Goal: Find specific page/section: Find specific page/section

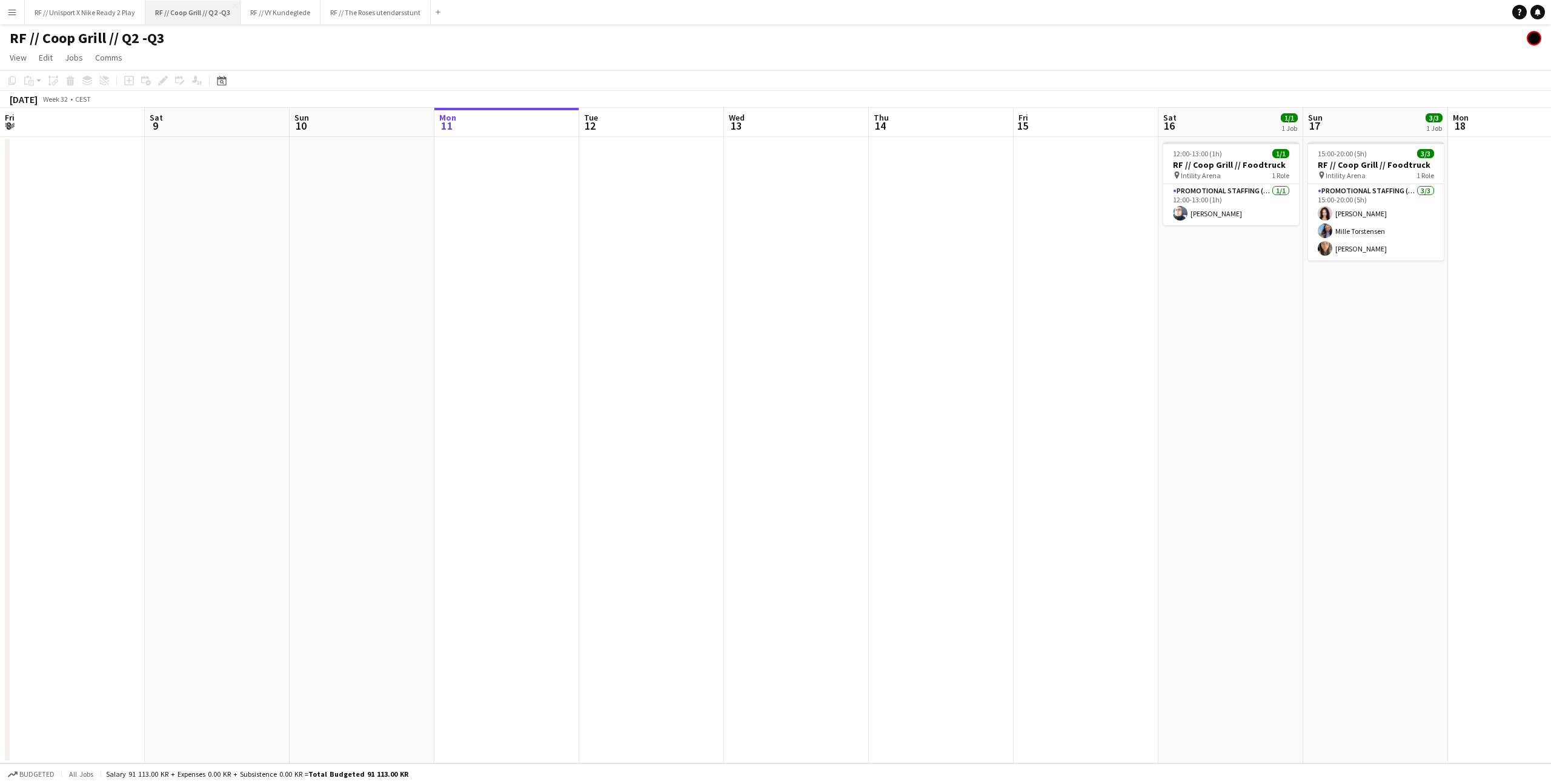
scroll to position [0, 384]
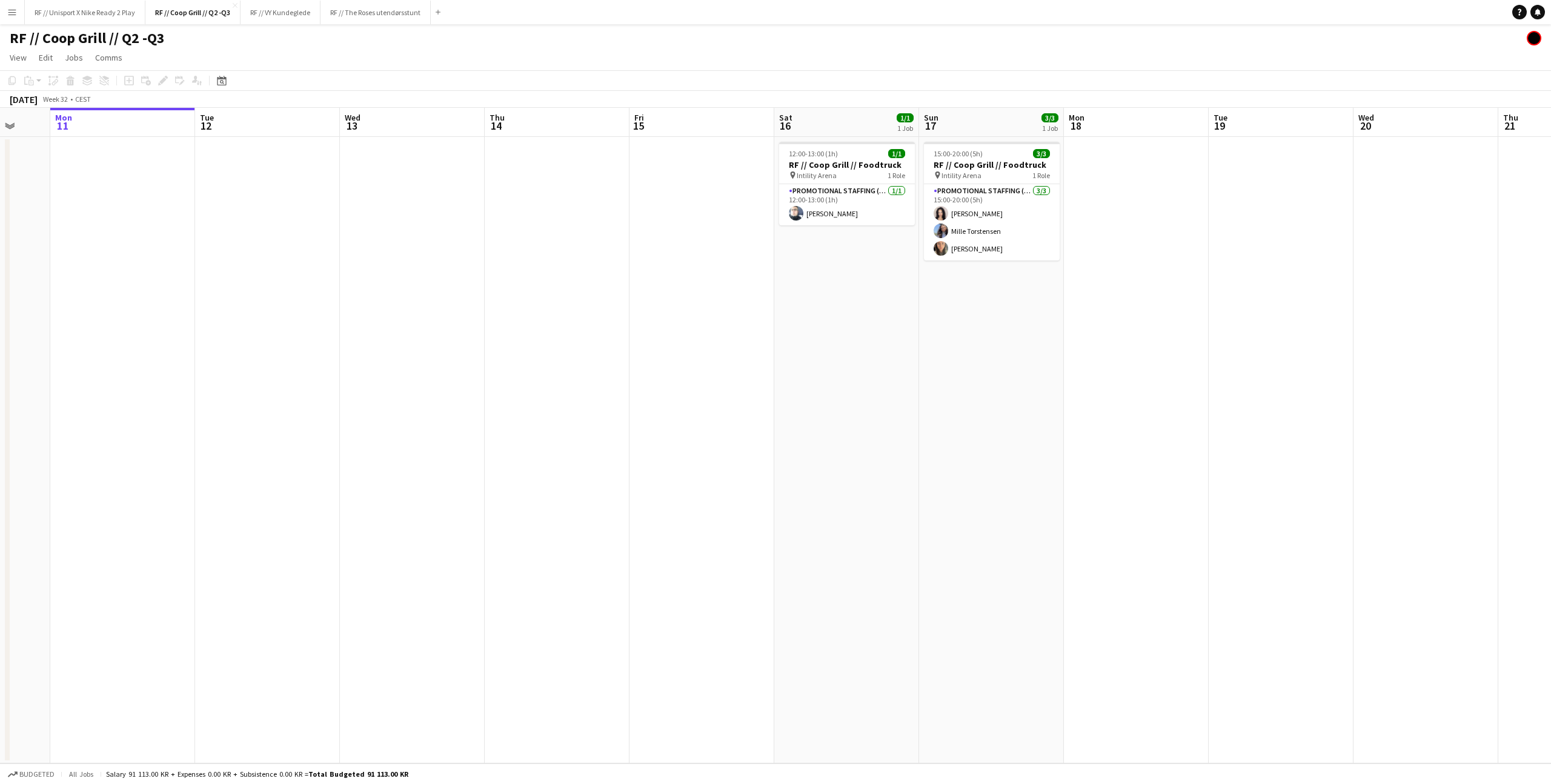
drag, startPoint x: 423, startPoint y: 249, endPoint x: 411, endPoint y: 244, distance: 13.0
click at [423, 249] on app-date-cell at bounding box center [412, 450] width 144 height 626
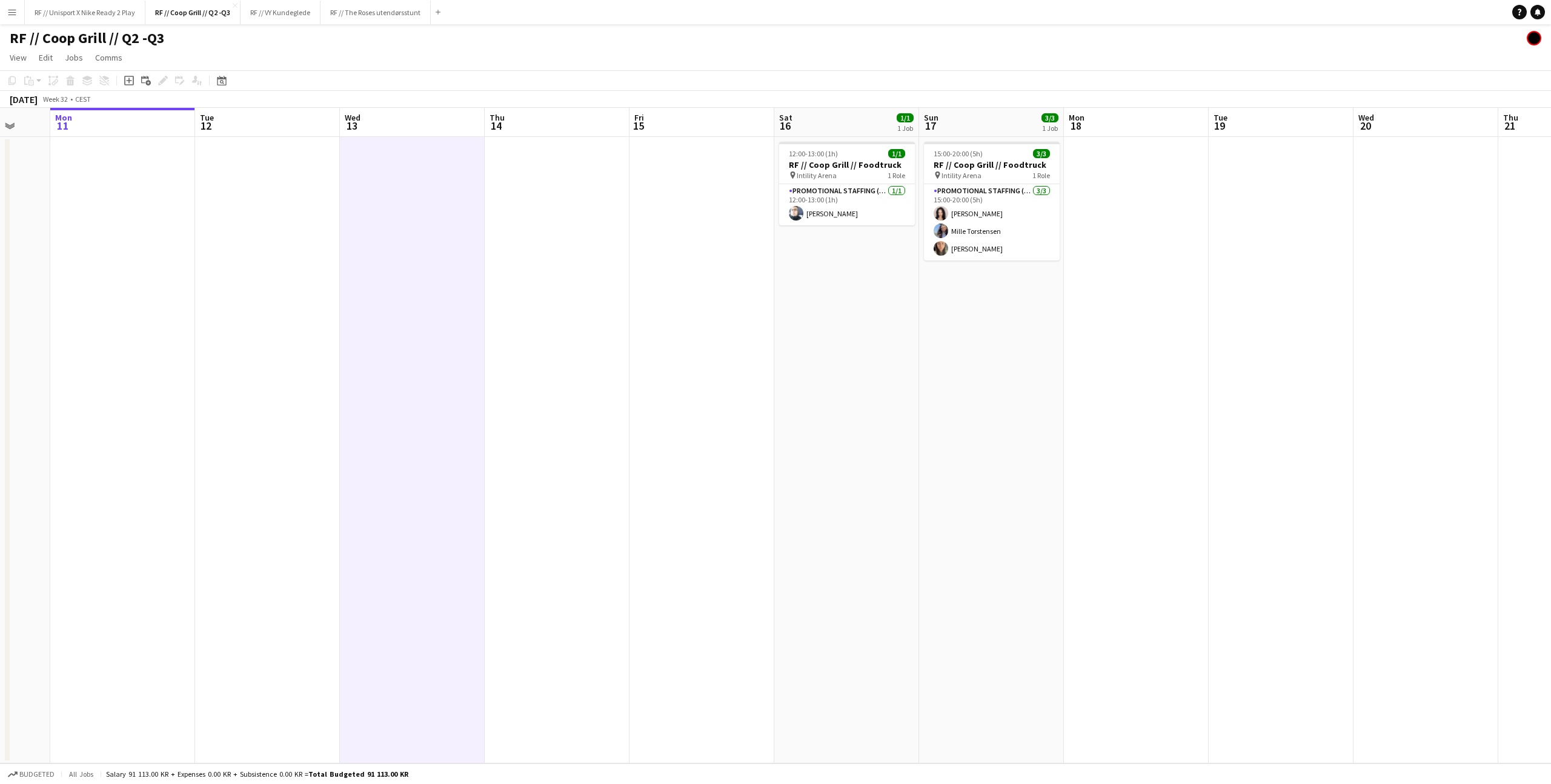
scroll to position [0, 385]
click at [20, 10] on button "Menu" at bounding box center [12, 12] width 25 height 25
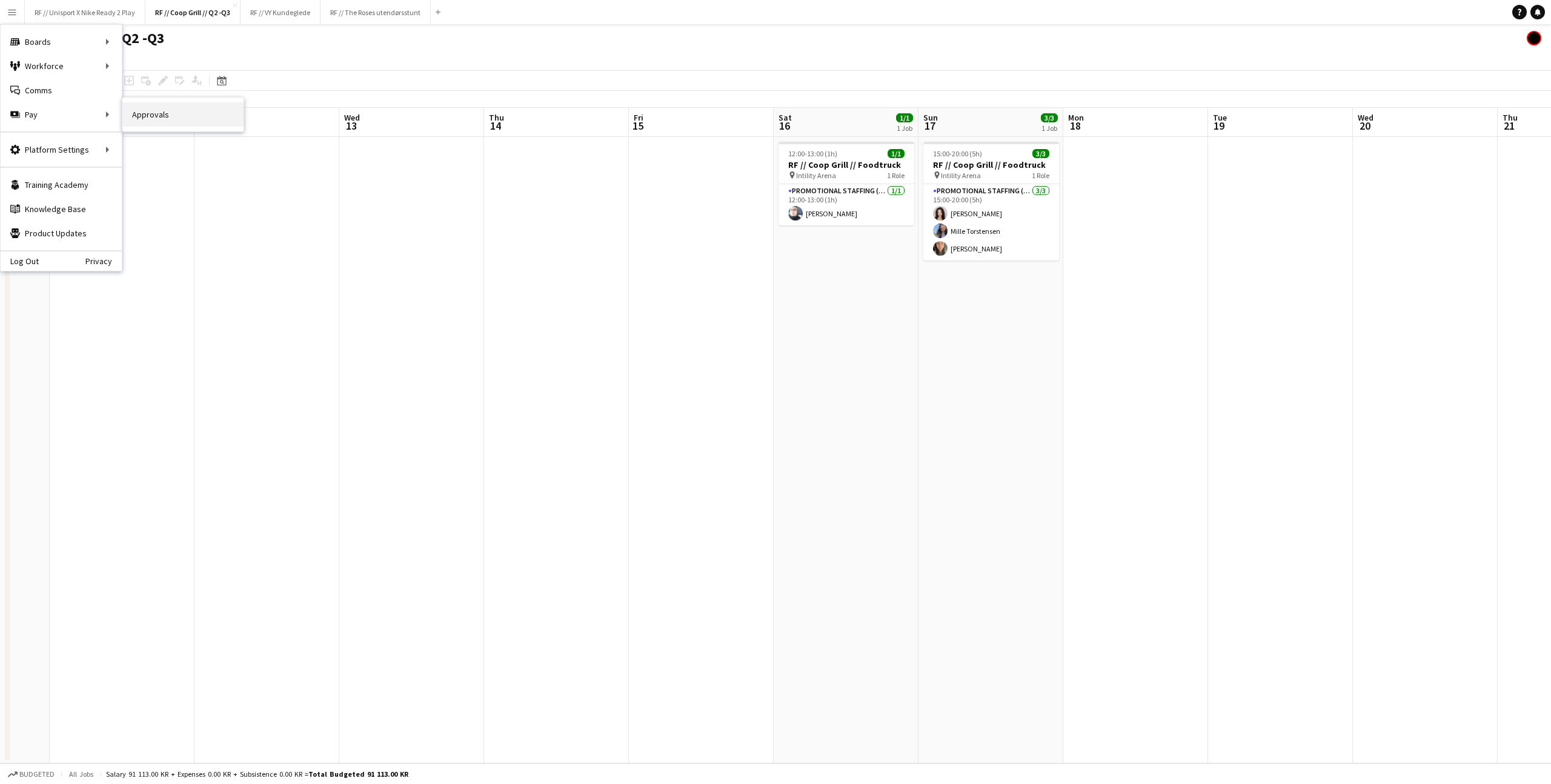
click at [229, 117] on link "Approvals" at bounding box center [183, 114] width 122 height 25
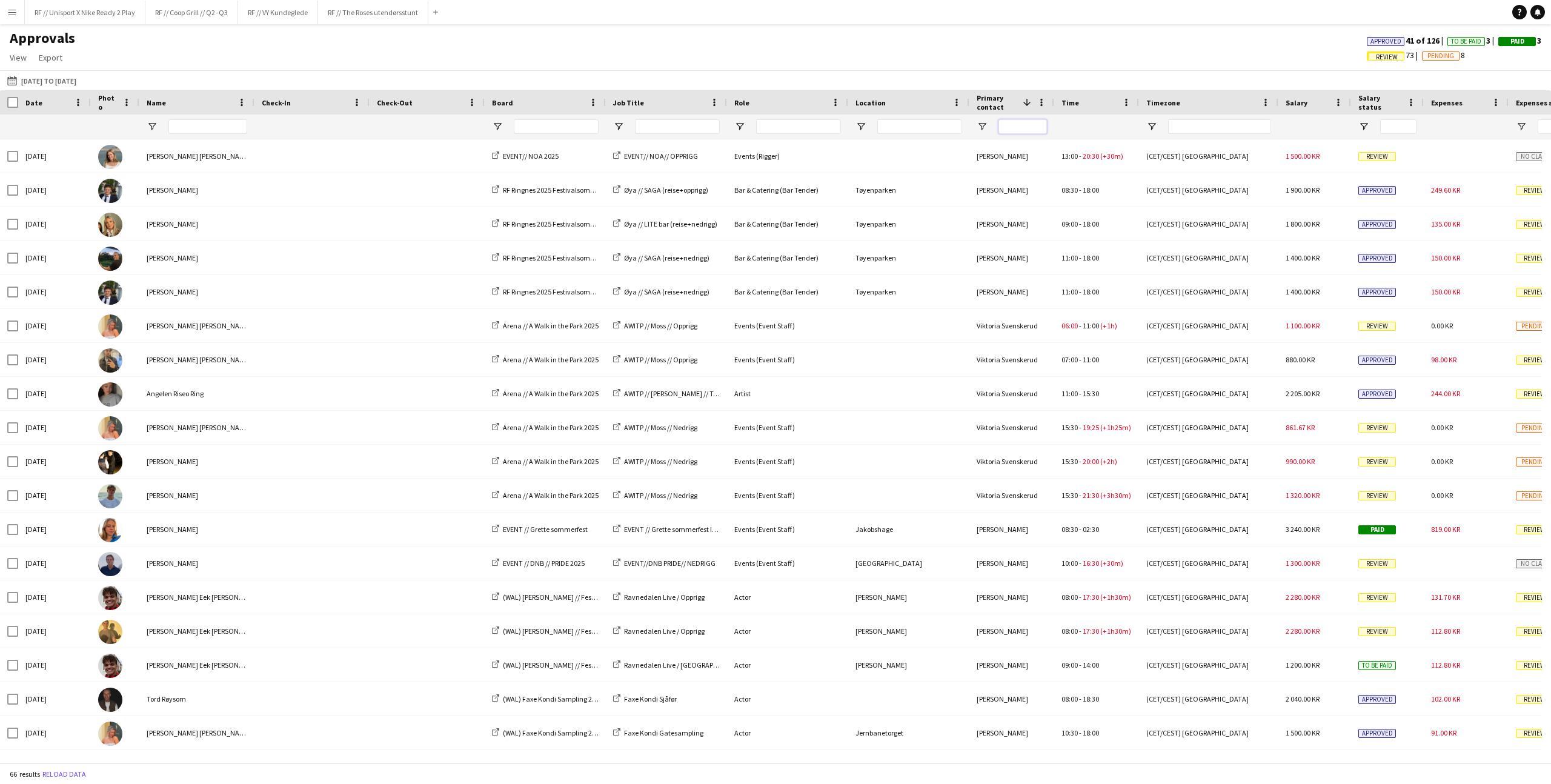
click at [1021, 129] on input "Primary contact Filter Input" at bounding box center [1023, 127] width 48 height 15
type input "*"
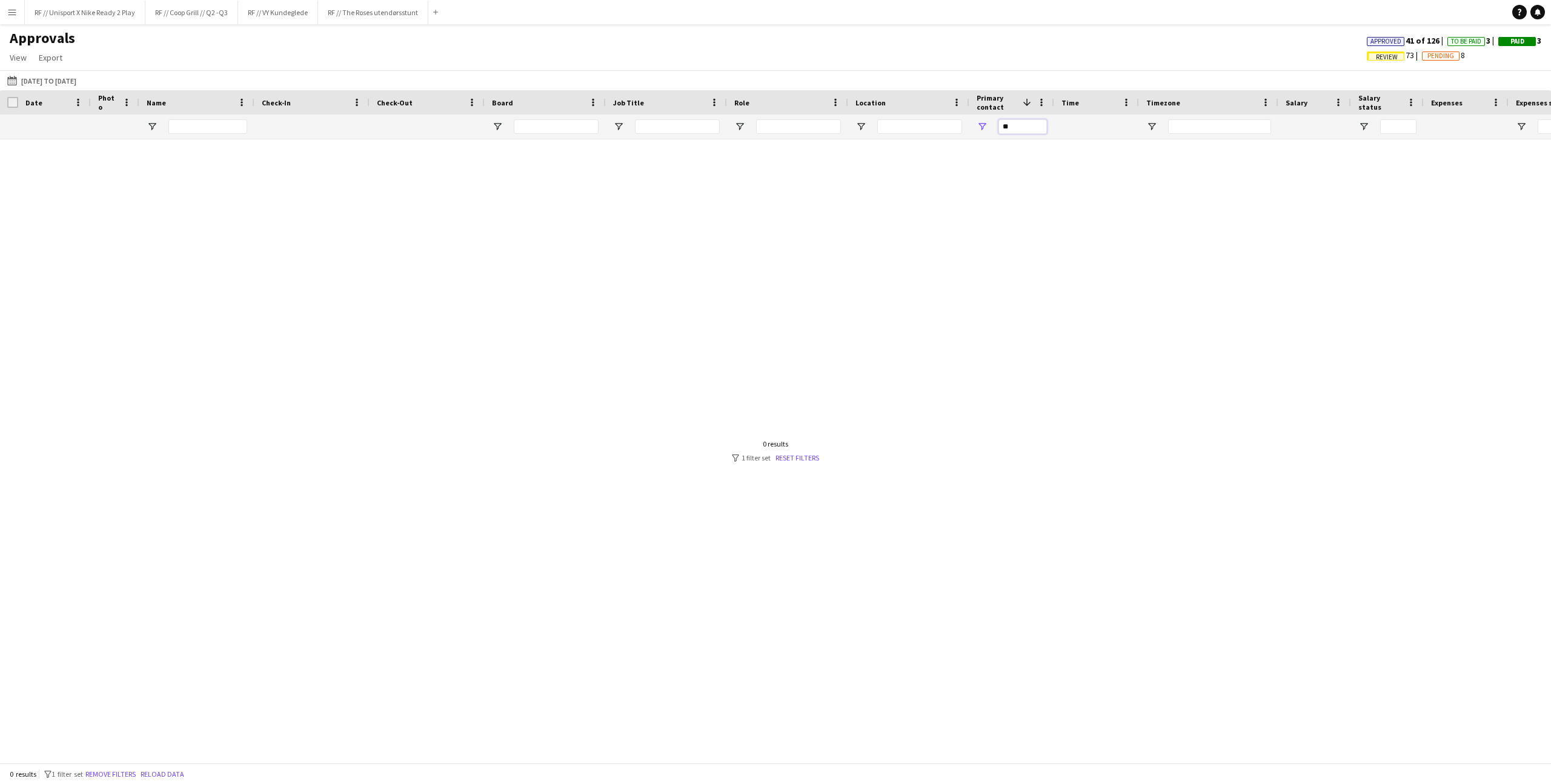
type input "*"
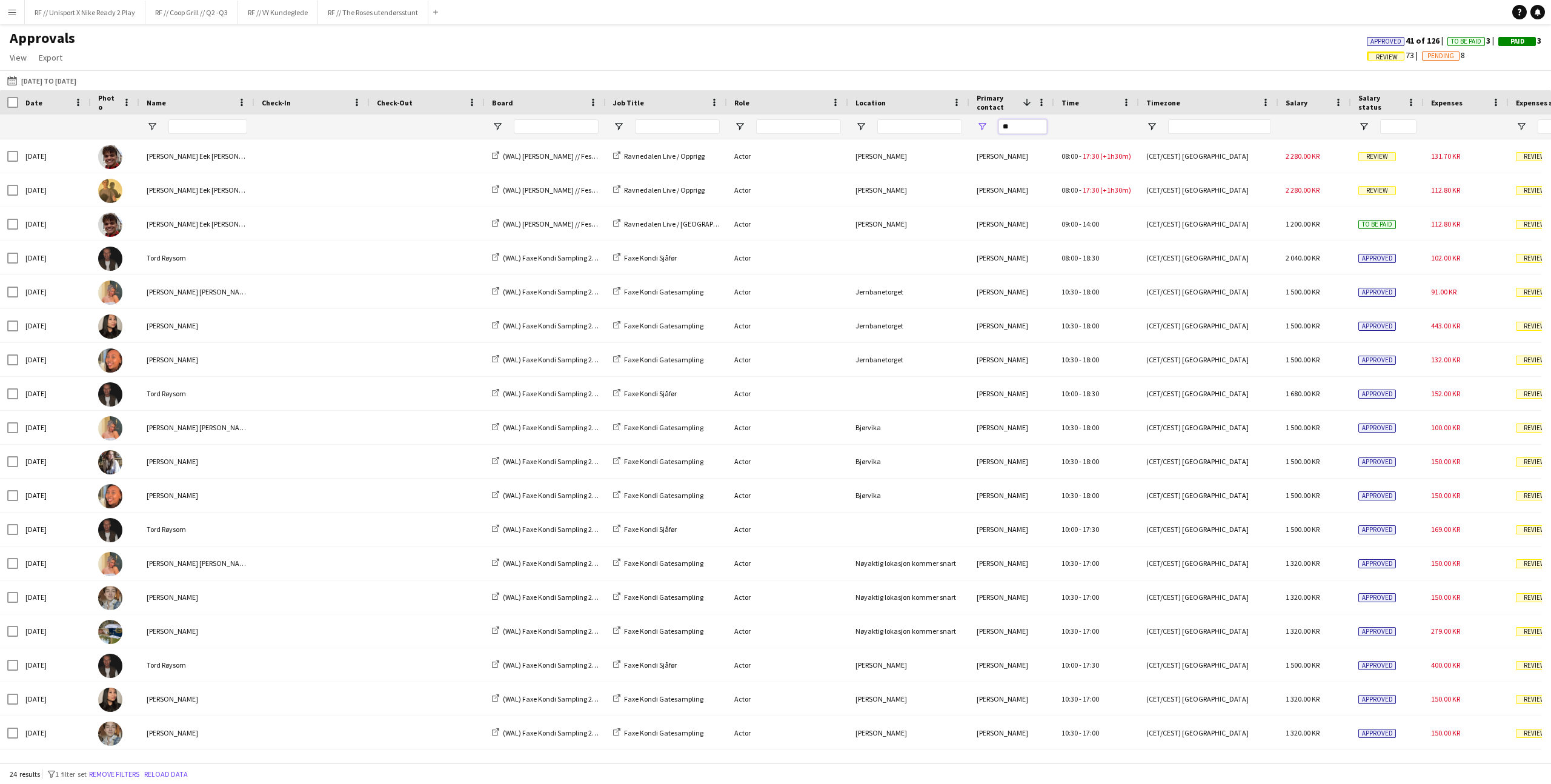
type input "*"
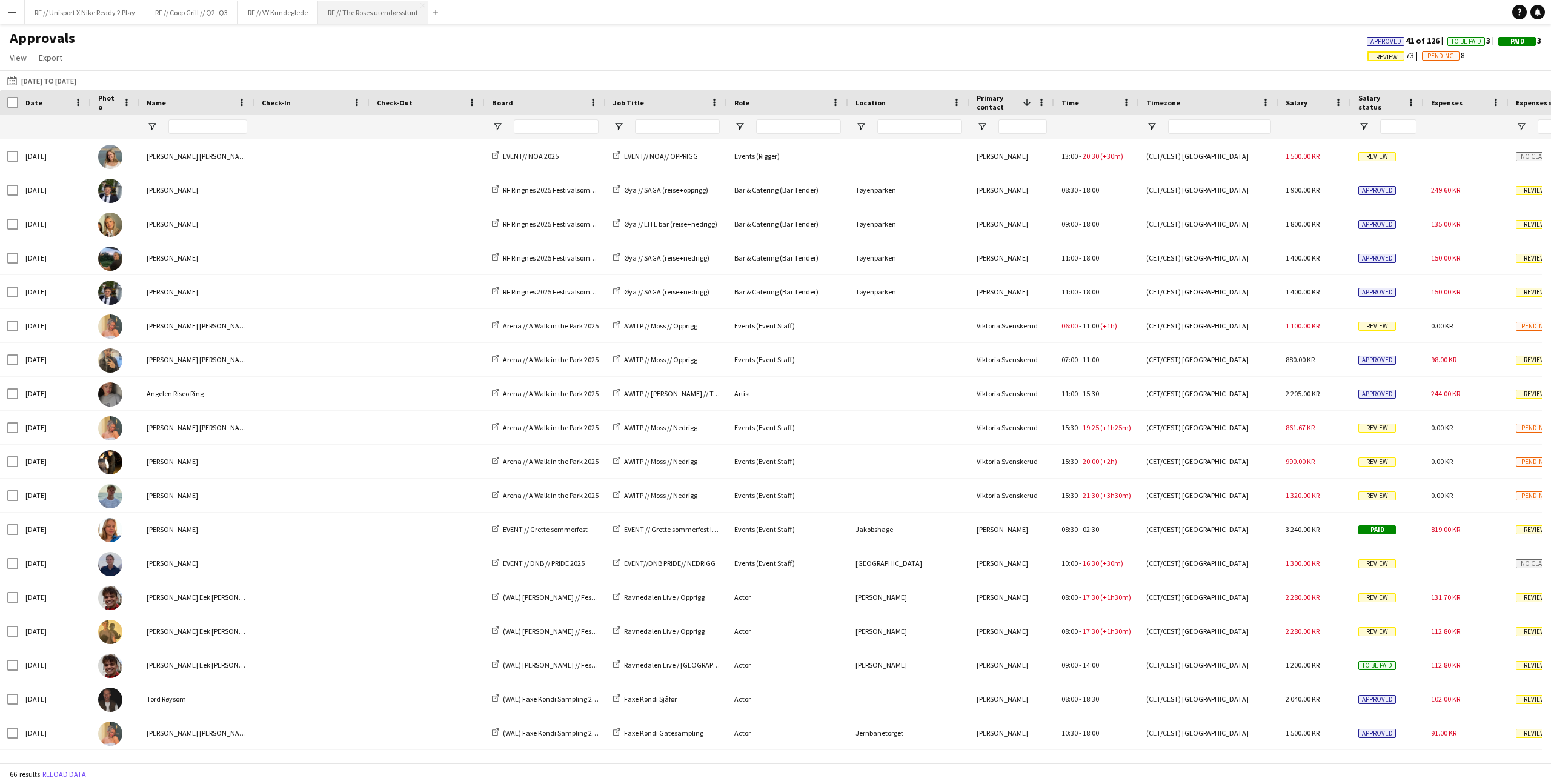
click at [380, 19] on button "RF // The Roses utendørsstunt Close" at bounding box center [373, 13] width 111 height 24
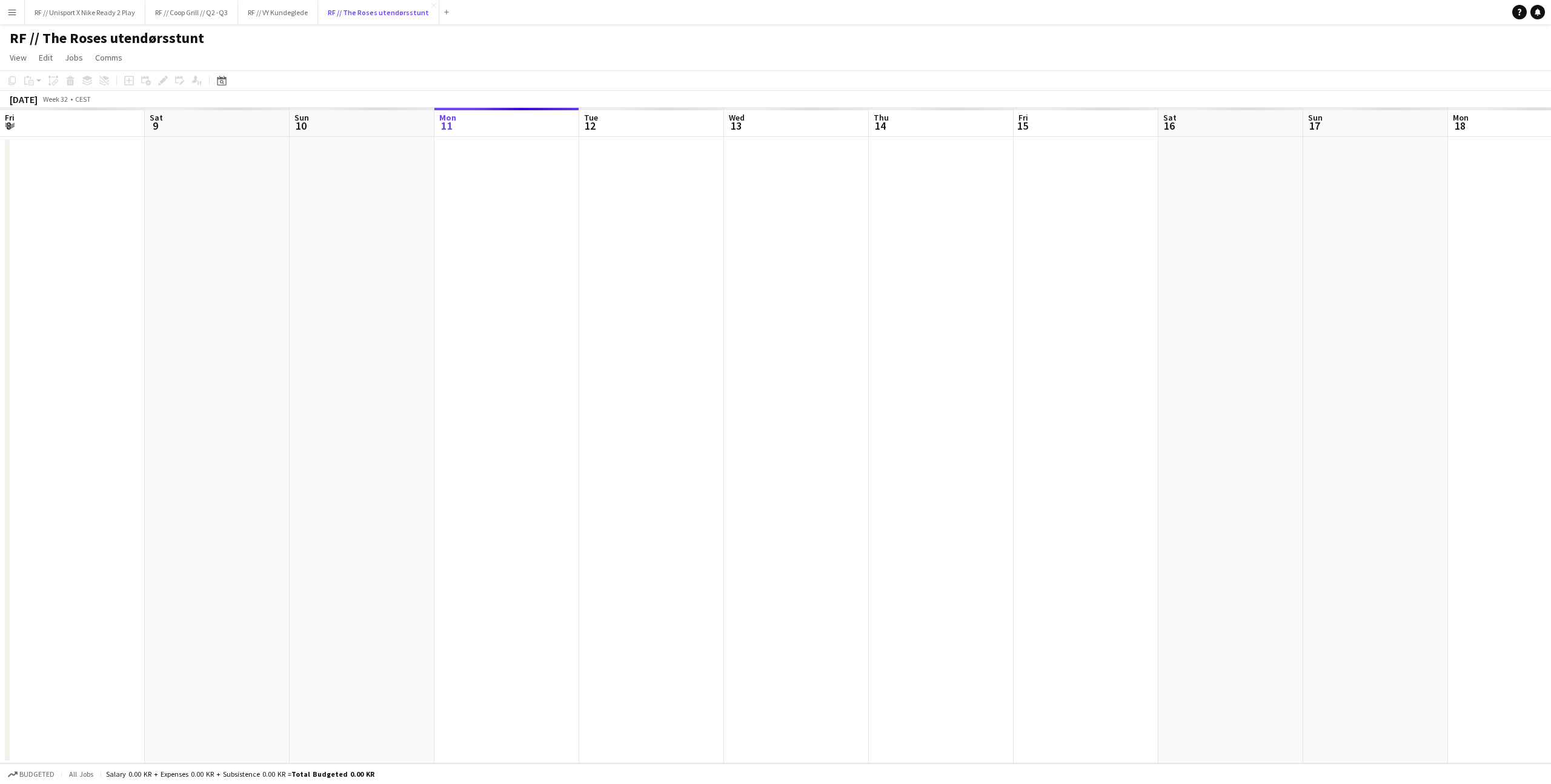
scroll to position [0, 290]
click at [729, 355] on app-calendar-viewport "Fri 8 Sat 9 Sun 10 Mon 11 Tue 12 Wed 13 Thu 14 Fri 15 Sat 16 Sun 17 Mon 18 Tue …" at bounding box center [775, 435] width 1551 height 655
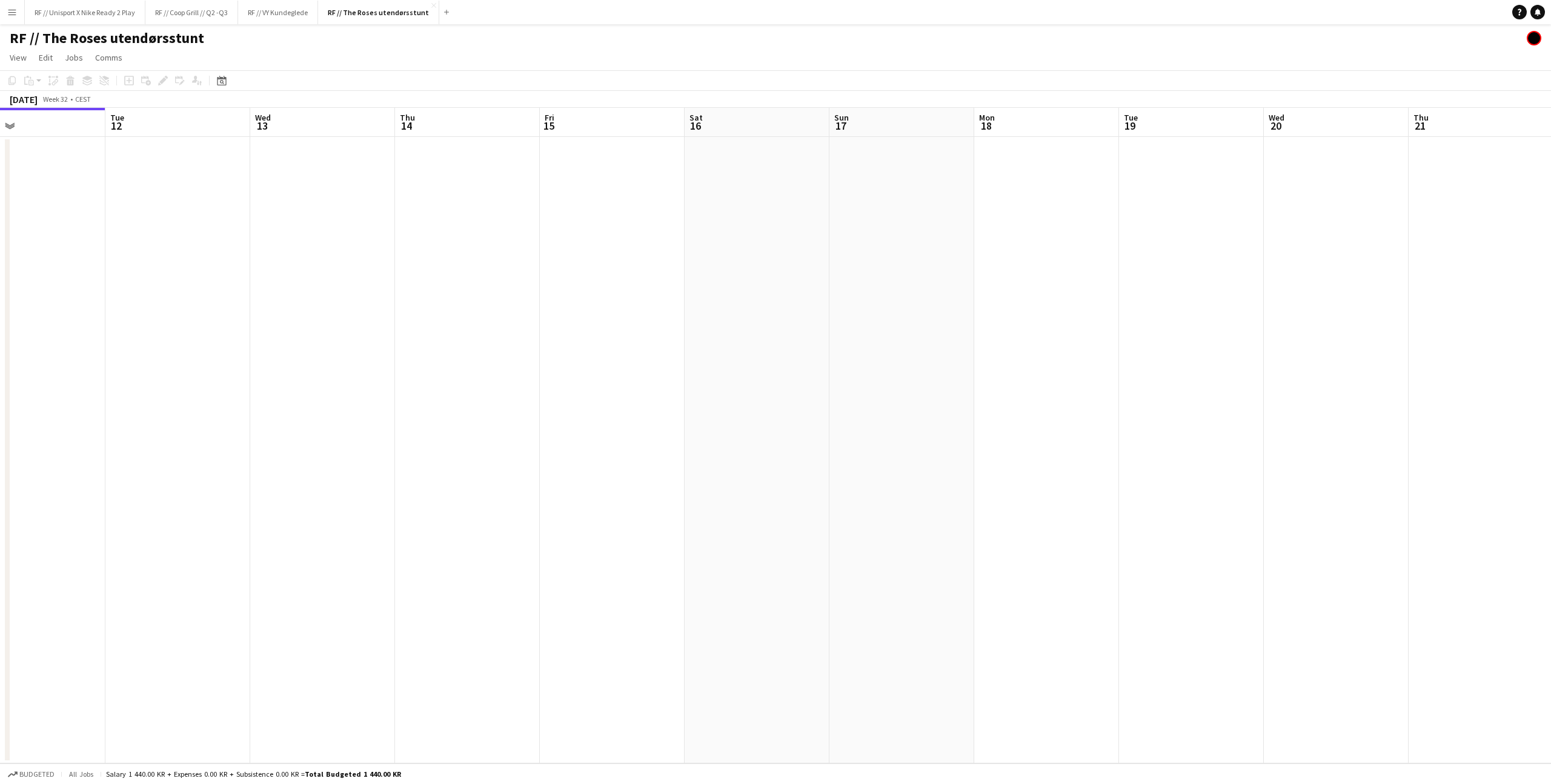
drag, startPoint x: 962, startPoint y: 373, endPoint x: 672, endPoint y: 380, distance: 290.1
click at [672, 380] on app-calendar-viewport "Fri 8 Sat 9 Sun 10 Mon 11 Tue 12 Wed 13 Thu 14 Fri 15 Sat 16 Sun 17 Mon 18 Tue …" at bounding box center [775, 435] width 1551 height 655
click at [767, 404] on app-calendar-viewport "Tue 12 Wed 13 Thu 14 Fri 15 Sat 16 Sun 17 Mon 18 Tue 19 Wed 20 Thu 21 Fri 22 Sa…" at bounding box center [775, 435] width 1551 height 655
drag, startPoint x: 763, startPoint y: 410, endPoint x: 745, endPoint y: 410, distance: 18.0
click at [729, 410] on app-calendar-viewport "Tue 12 Wed 13 Thu 14 Fri 15 Sat 16 Sun 17 Mon 18 Tue 19 Wed 20 Thu 21 Fri 22 Sa…" at bounding box center [775, 435] width 1551 height 655
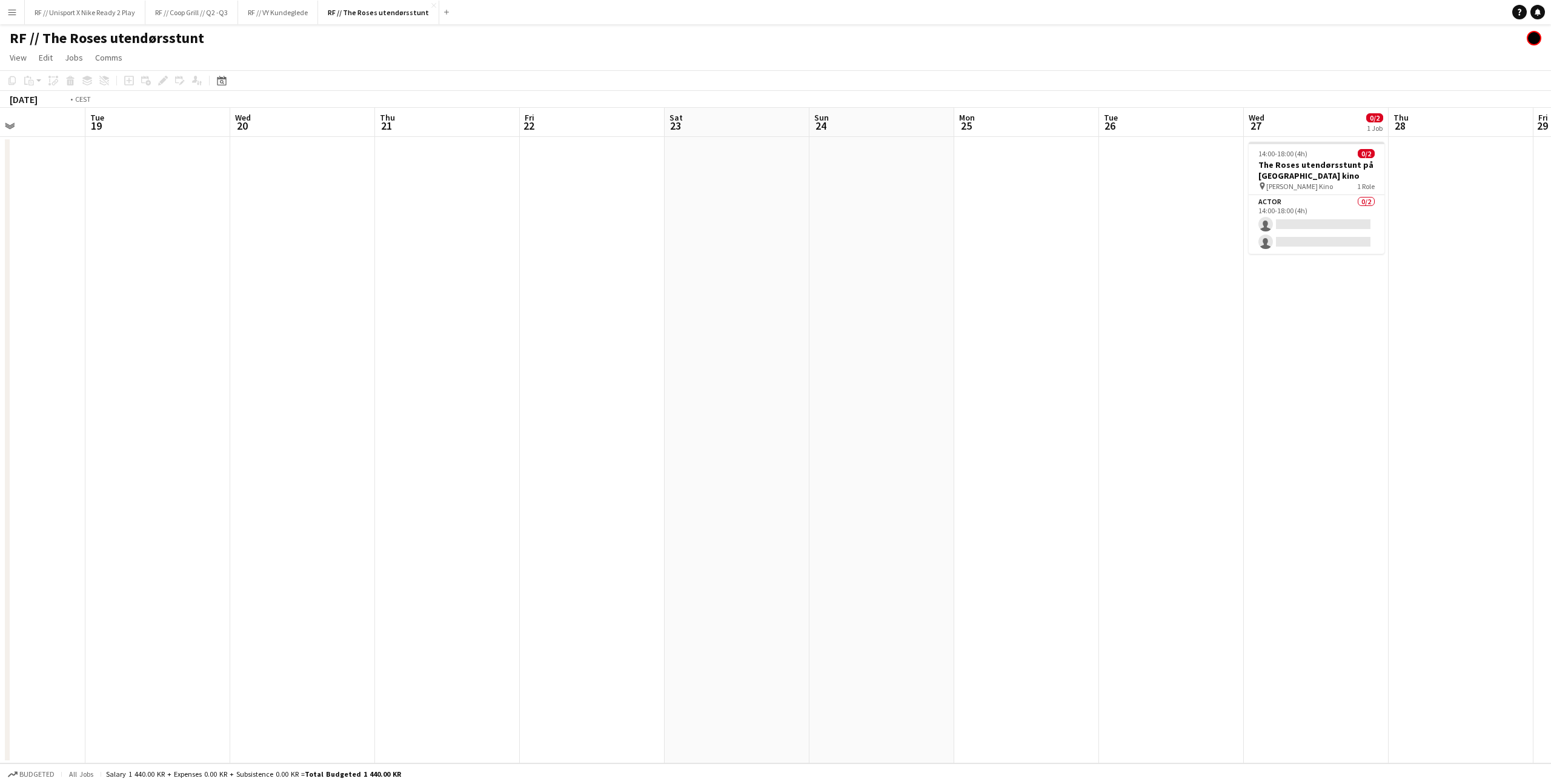
drag, startPoint x: 776, startPoint y: 408, endPoint x: 259, endPoint y: 402, distance: 517.0
click at [259, 402] on app-calendar-viewport "Fri 15 Sat 16 Sun 17 Mon 18 Tue 19 Wed 20 Thu 21 Fri 22 Sat 23 Sun 24 Mon 25 Tu…" at bounding box center [775, 435] width 1551 height 655
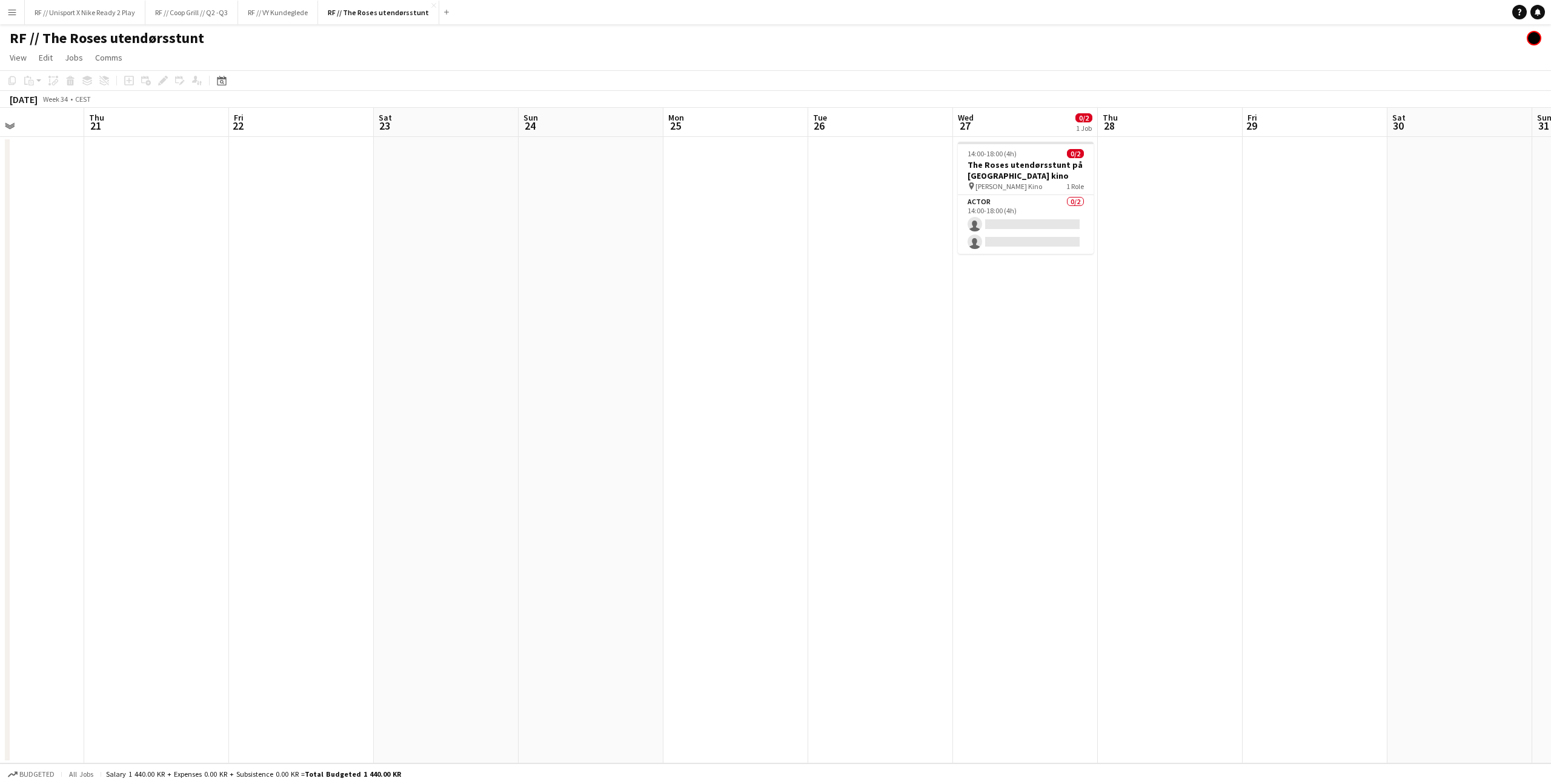
scroll to position [0, 495]
click at [1008, 213] on app-card-role "Actor 0/2 14:00-18:00 (4h) single-neutral-actions single-neutral-actions" at bounding box center [1025, 224] width 136 height 58
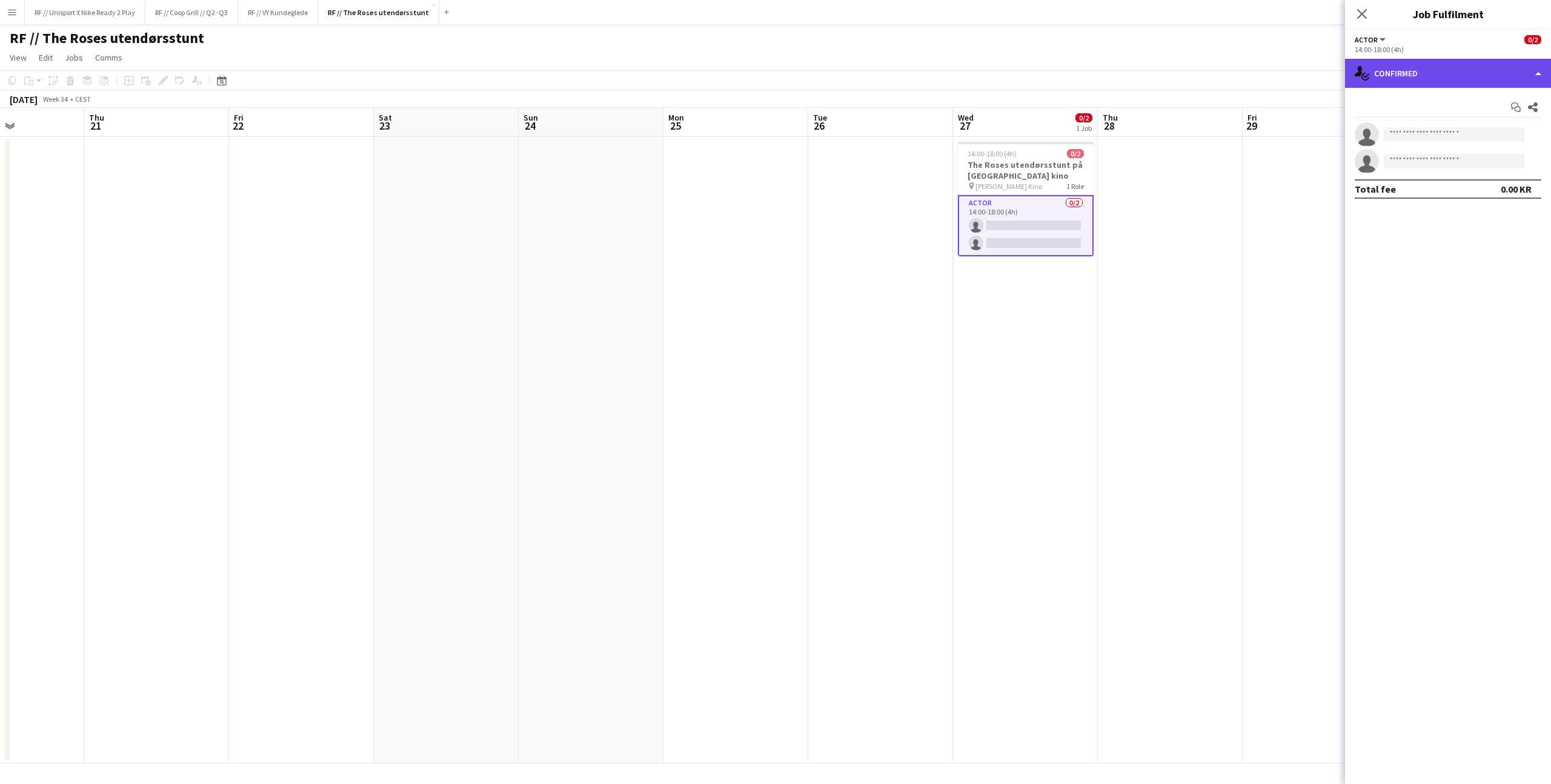
click at [1536, 69] on div "single-neutral-actions-check-2 Confirmed" at bounding box center [1448, 73] width 206 height 29
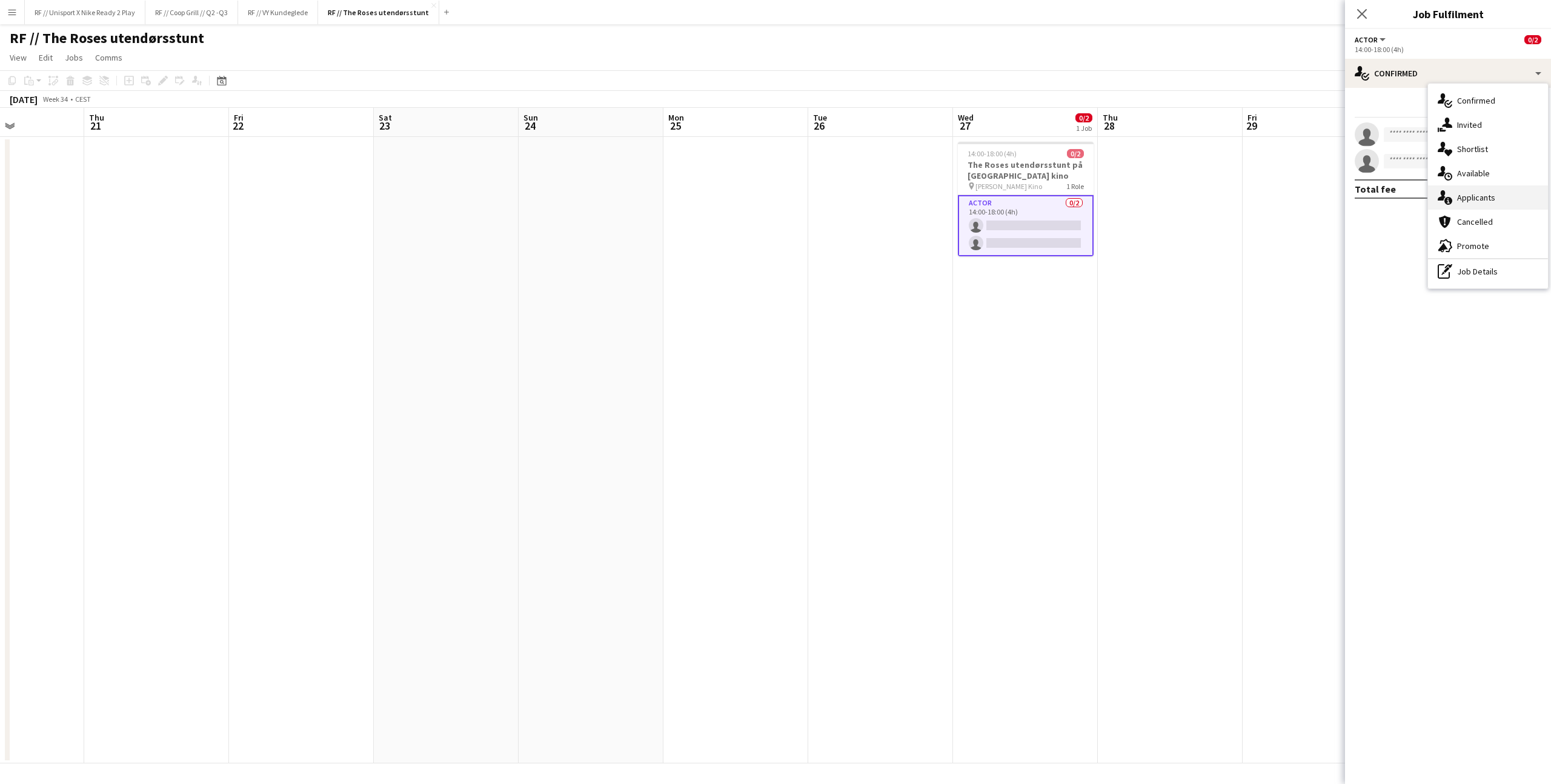
click at [1482, 202] on div "single-neutral-actions-information Applicants" at bounding box center [1488, 197] width 120 height 25
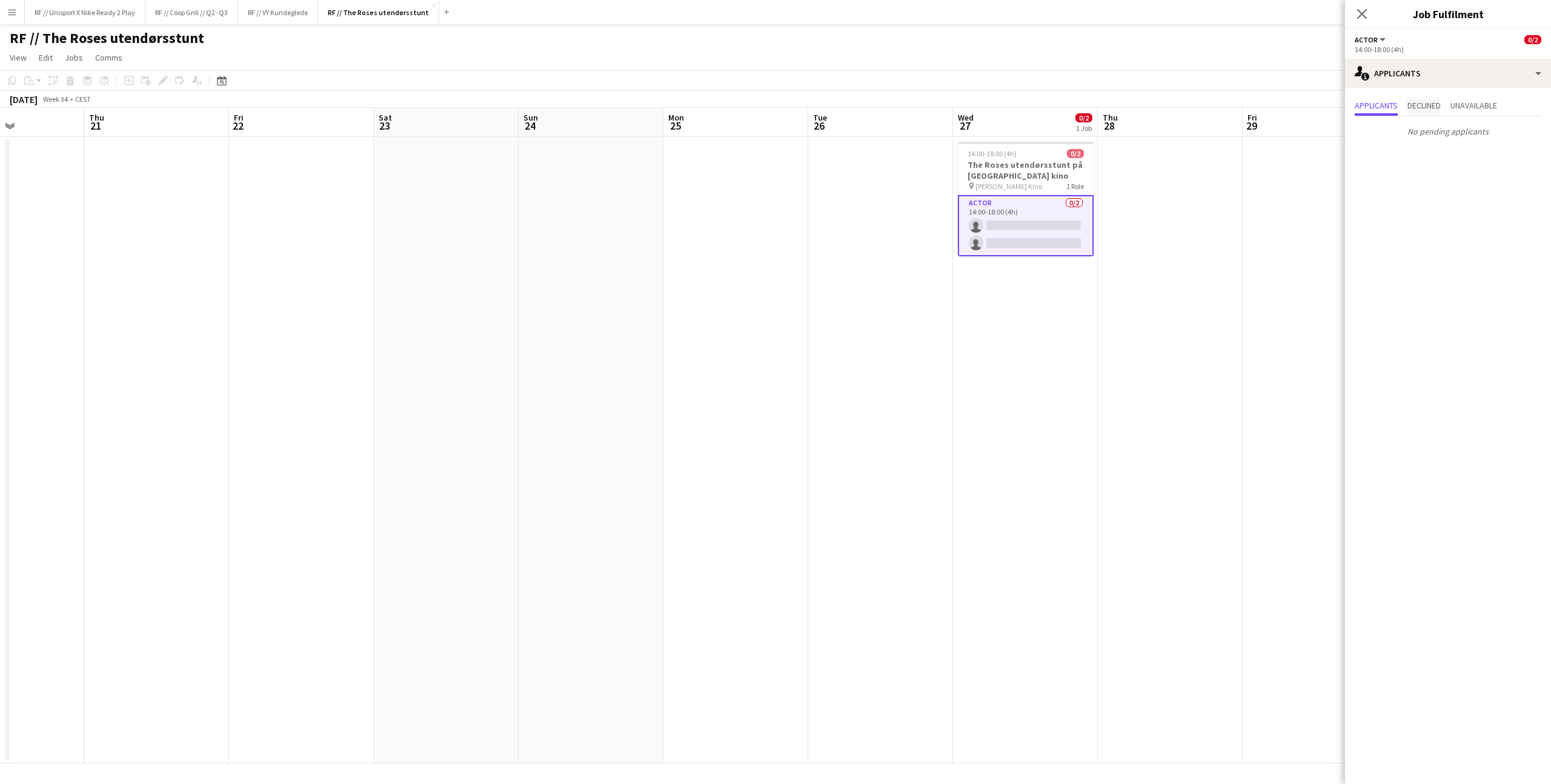
click at [1432, 106] on span "Declined" at bounding box center [1424, 105] width 33 height 8
click at [1497, 106] on span "Unavailable" at bounding box center [1473, 105] width 47 height 8
click at [1386, 106] on span "Applicants" at bounding box center [1376, 105] width 43 height 8
click at [579, 218] on app-date-cell at bounding box center [590, 450] width 144 height 626
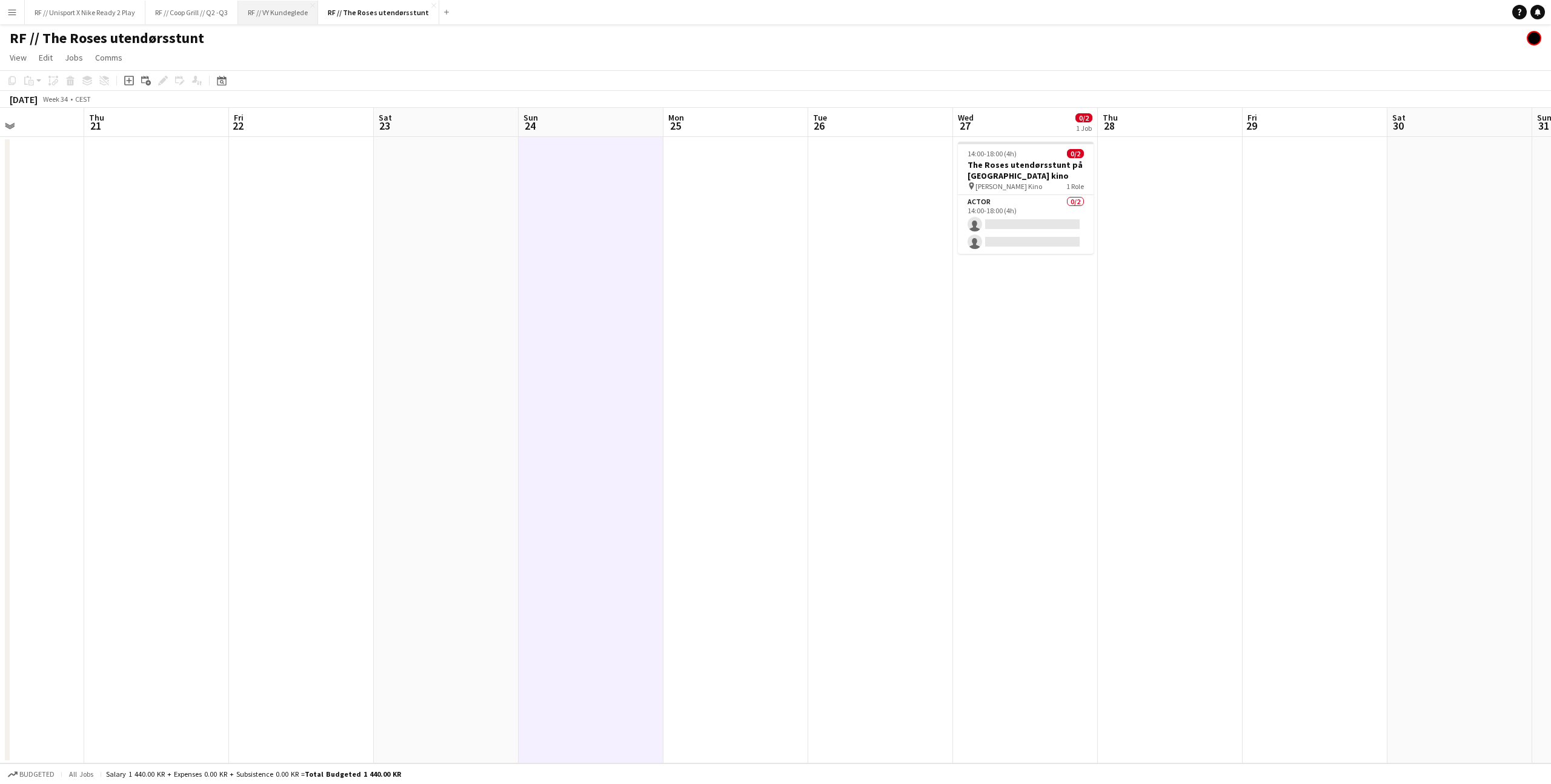
click at [290, 23] on button "RF // VY Kundeglede Close" at bounding box center [279, 13] width 80 height 24
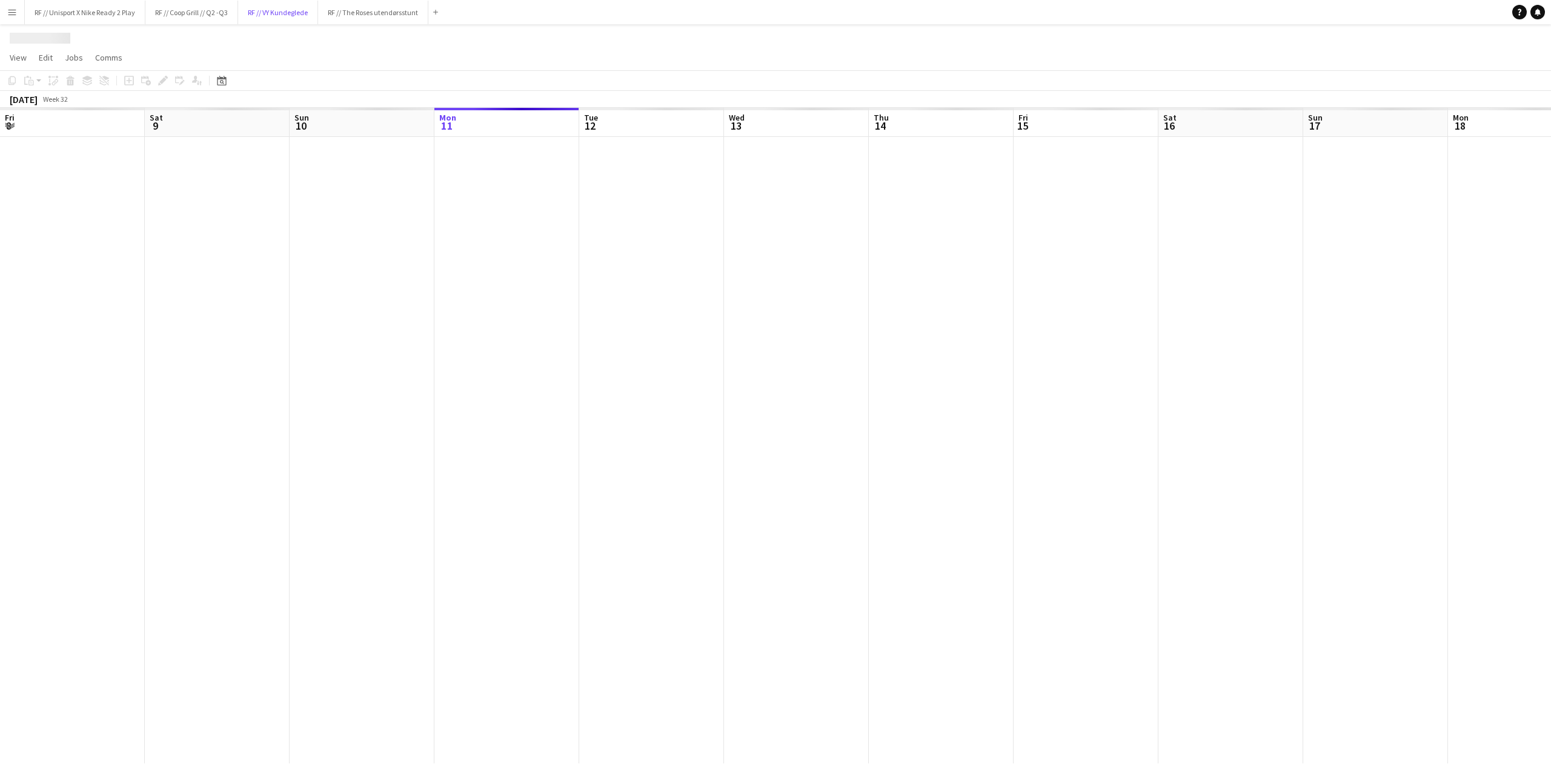
scroll to position [0, 290]
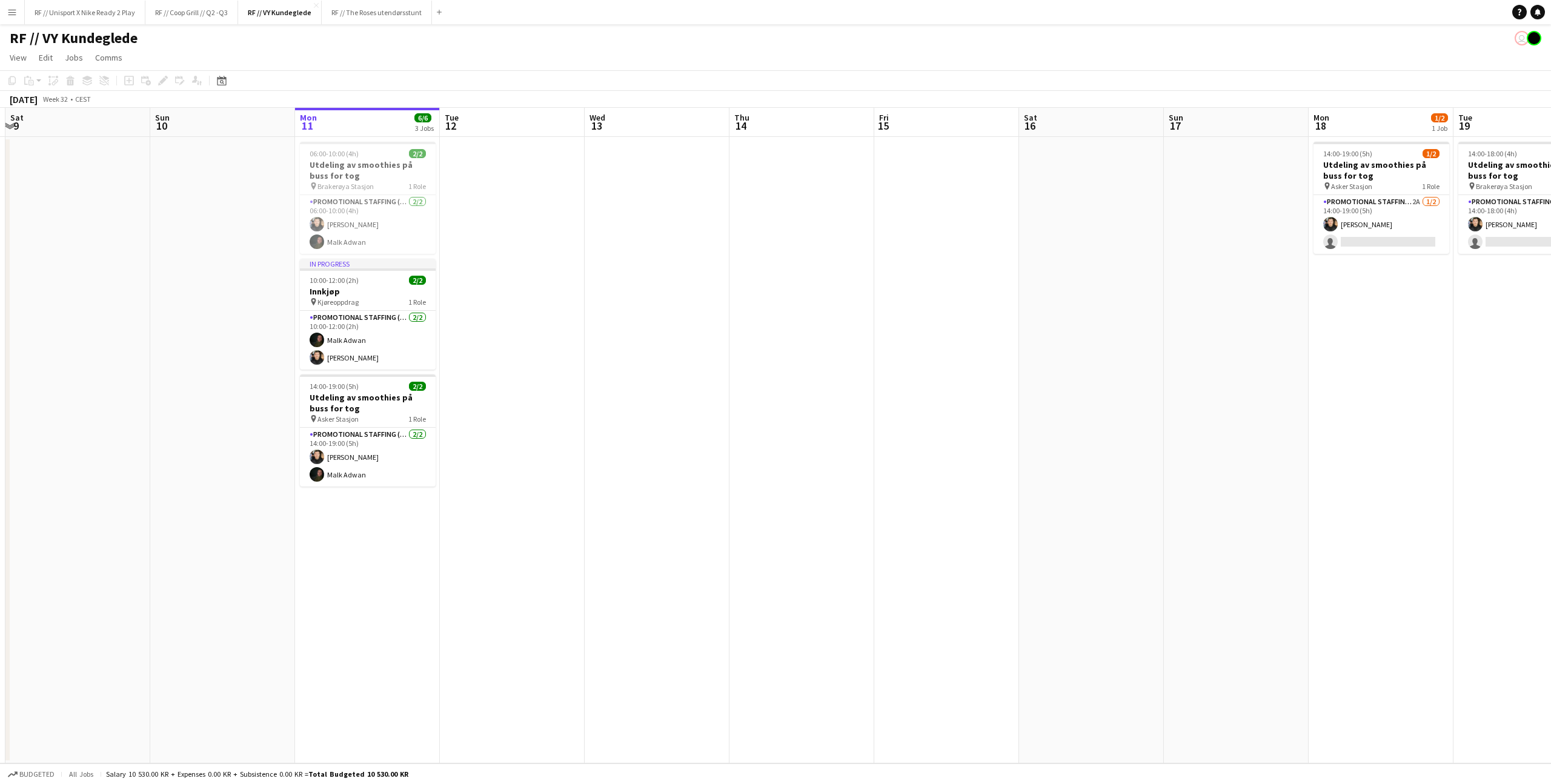
drag, startPoint x: 518, startPoint y: 334, endPoint x: 662, endPoint y: 325, distance: 144.3
click at [639, 329] on app-calendar-viewport "Thu 7 Fri 8 Sat 9 Sun 10 Mon 11 6/6 3 Jobs Tue 12 Wed 13 Thu 14 Fri 15 Sat 16 S…" at bounding box center [775, 435] width 1551 height 655
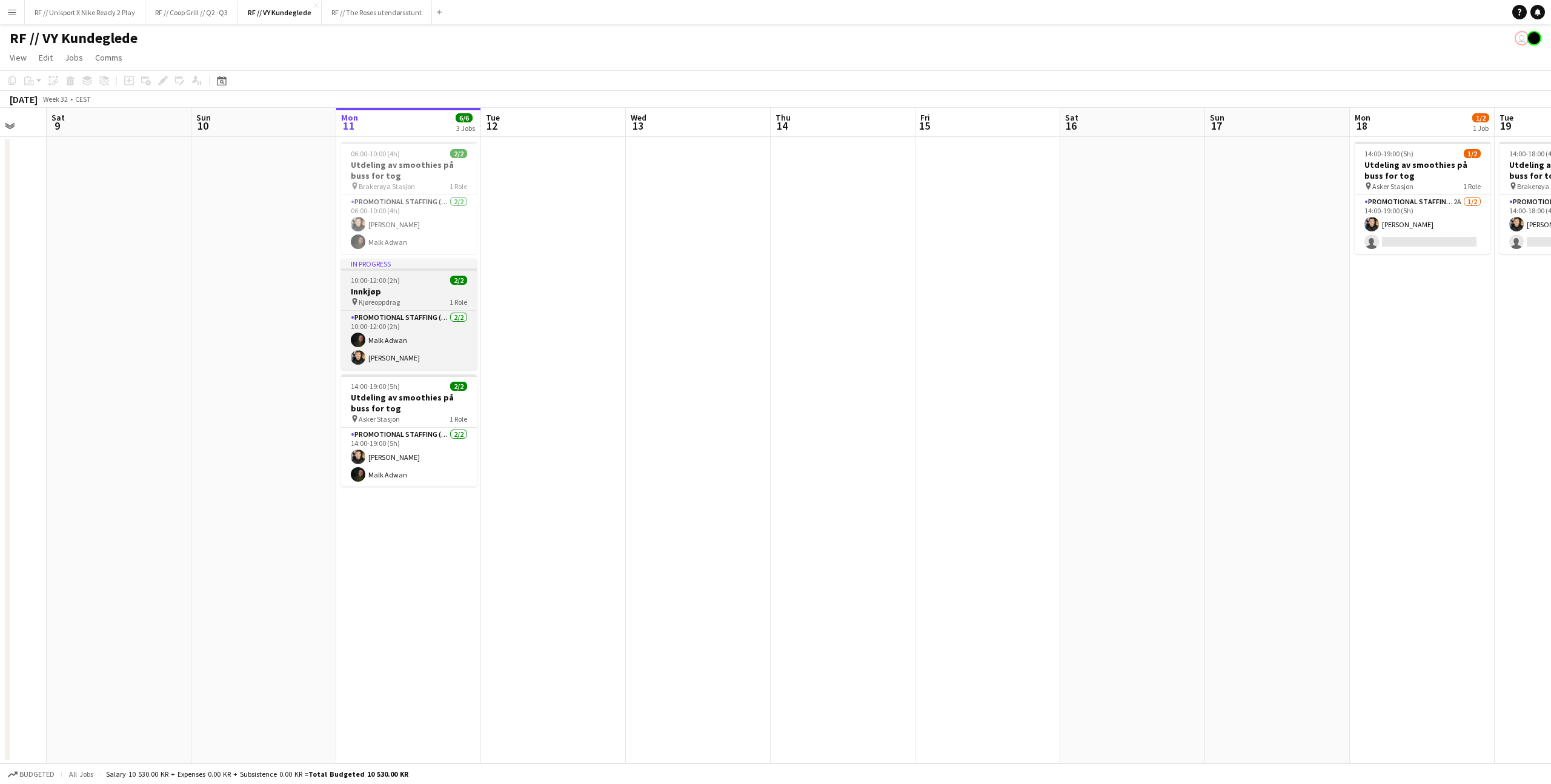
click at [408, 303] on div "pin Kjøreoppdrag 1 Role" at bounding box center [409, 302] width 136 height 10
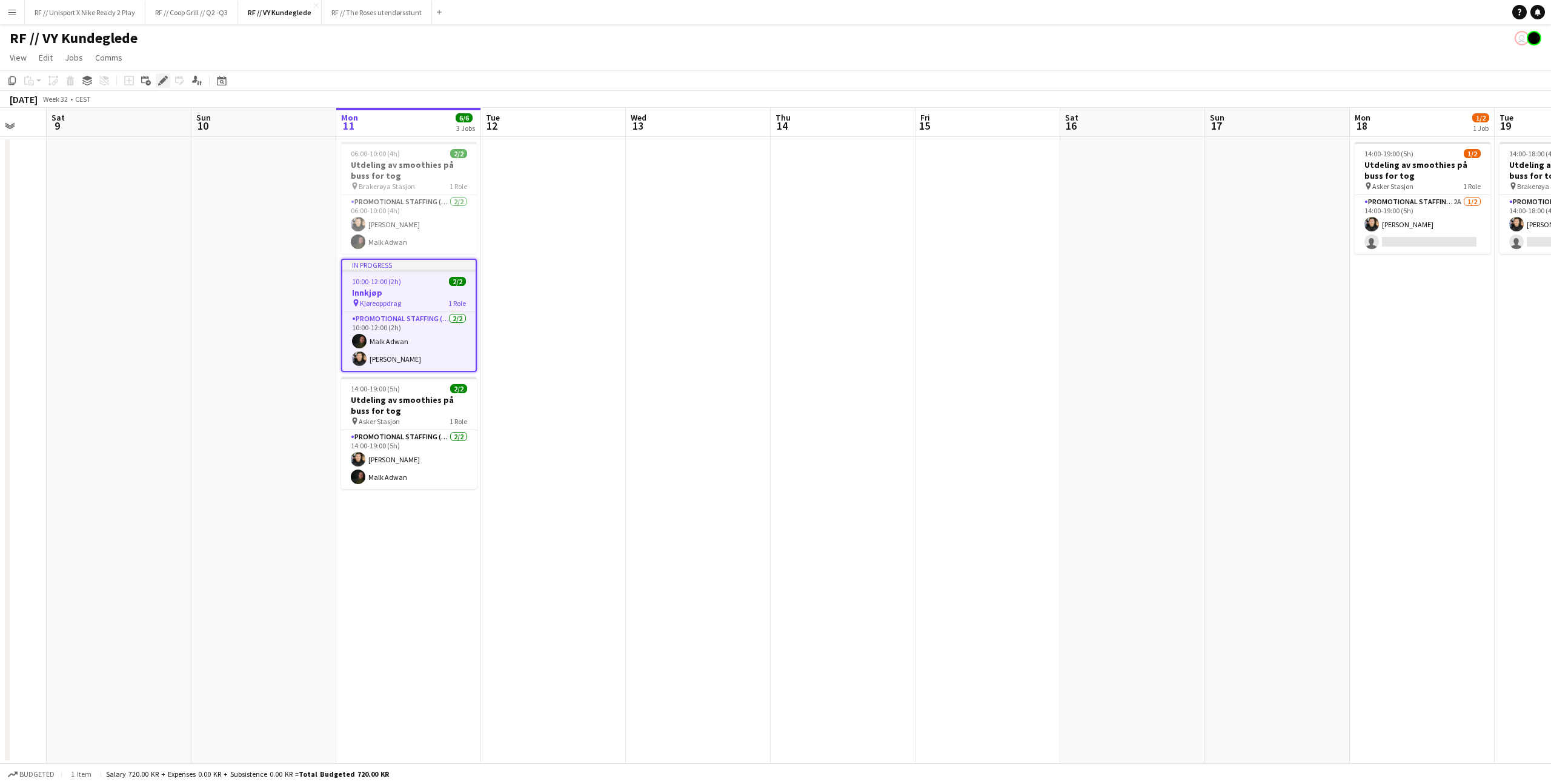
click at [166, 81] on icon "Edit" at bounding box center [163, 80] width 10 height 10
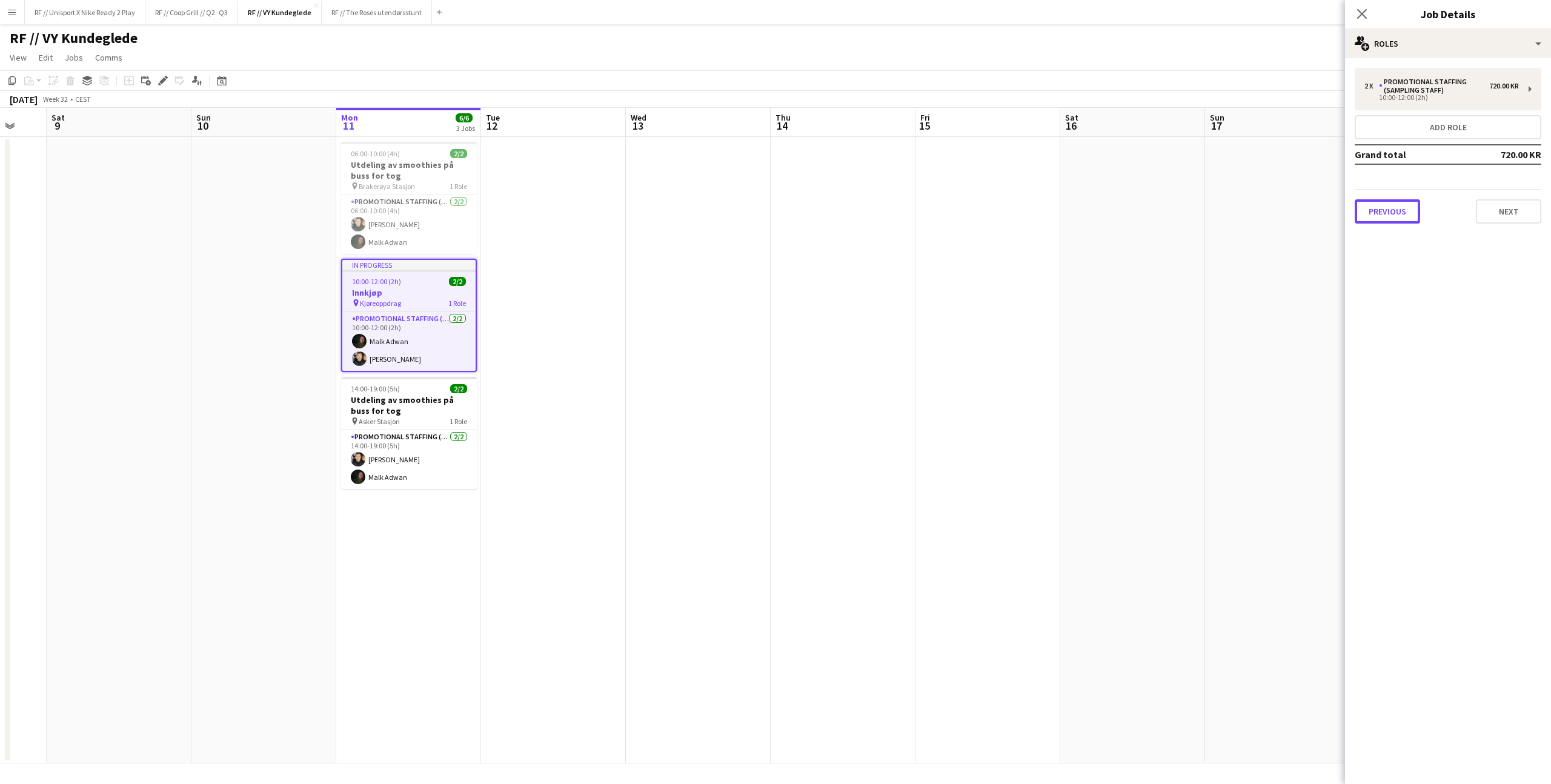
click at [1393, 211] on button "Previous" at bounding box center [1387, 211] width 66 height 25
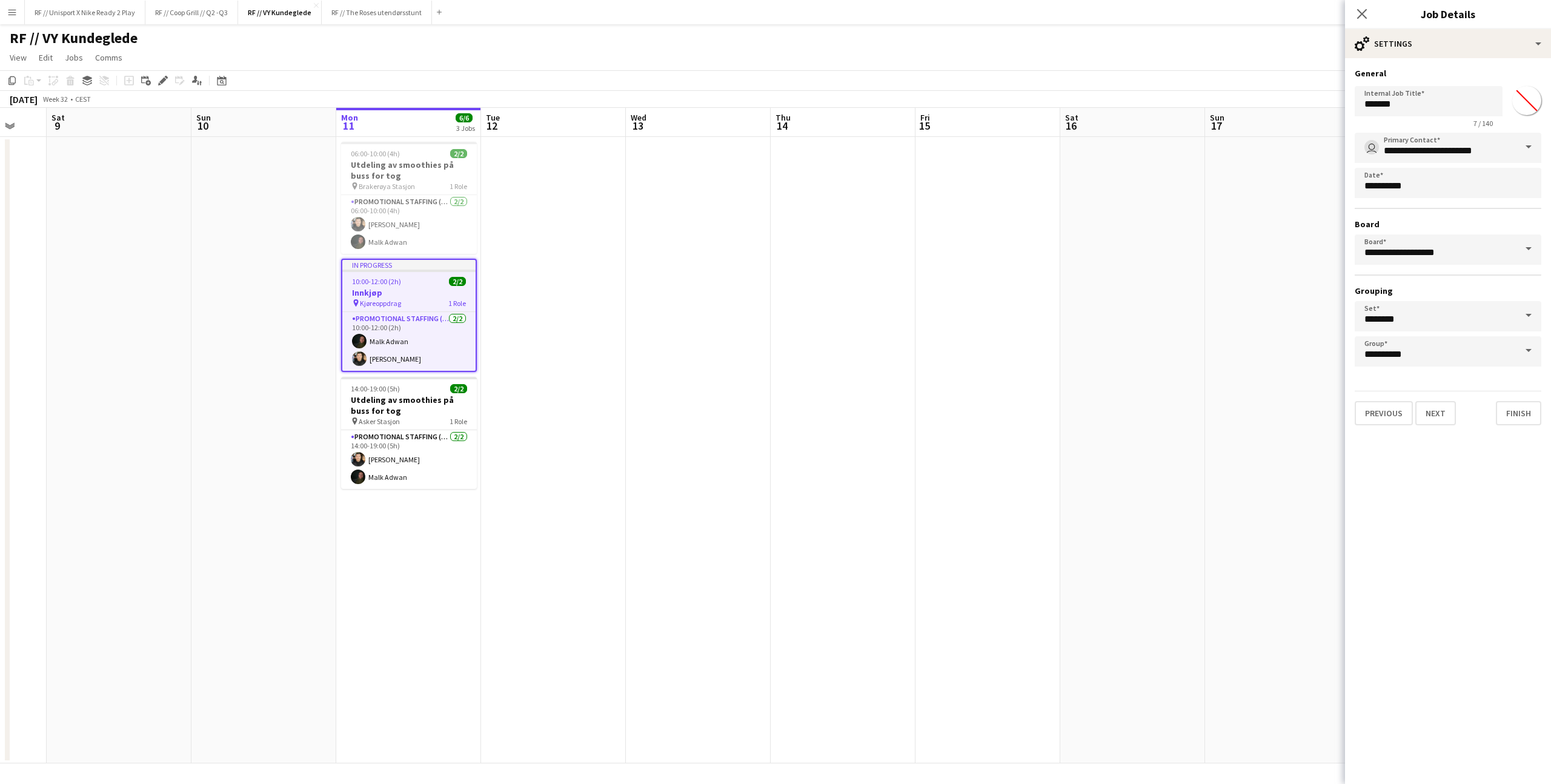
click at [1385, 425] on div "**********" at bounding box center [1448, 247] width 206 height 376
click at [1380, 443] on mat-expansion-panel "**********" at bounding box center [1448, 421] width 206 height 726
click at [1380, 421] on button "Previous" at bounding box center [1384, 413] width 58 height 25
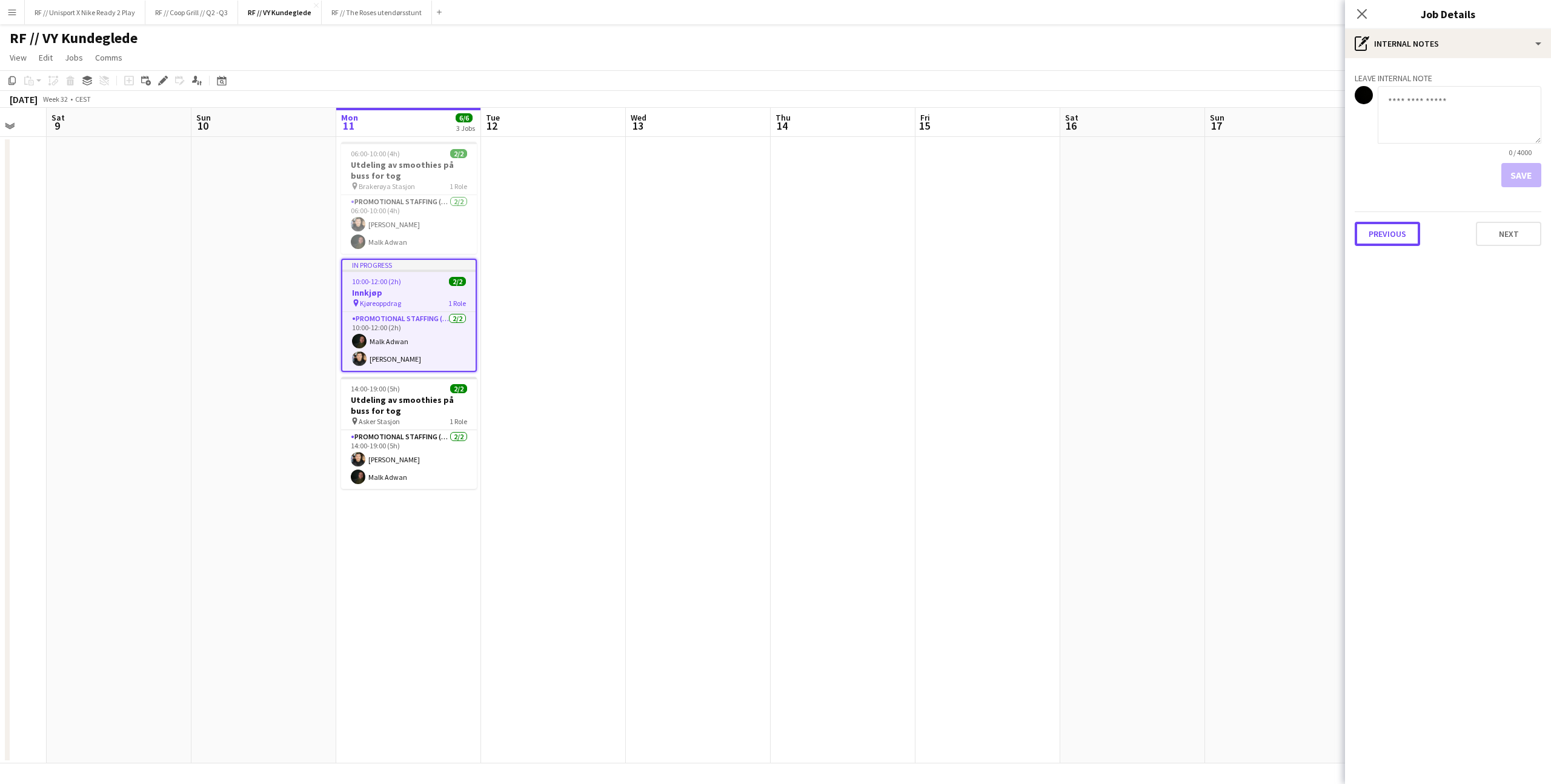
click at [1373, 235] on button "Previous" at bounding box center [1387, 234] width 66 height 25
click at [389, 174] on h3 "Utdeling av smoothies på buss for tog" at bounding box center [409, 170] width 136 height 22
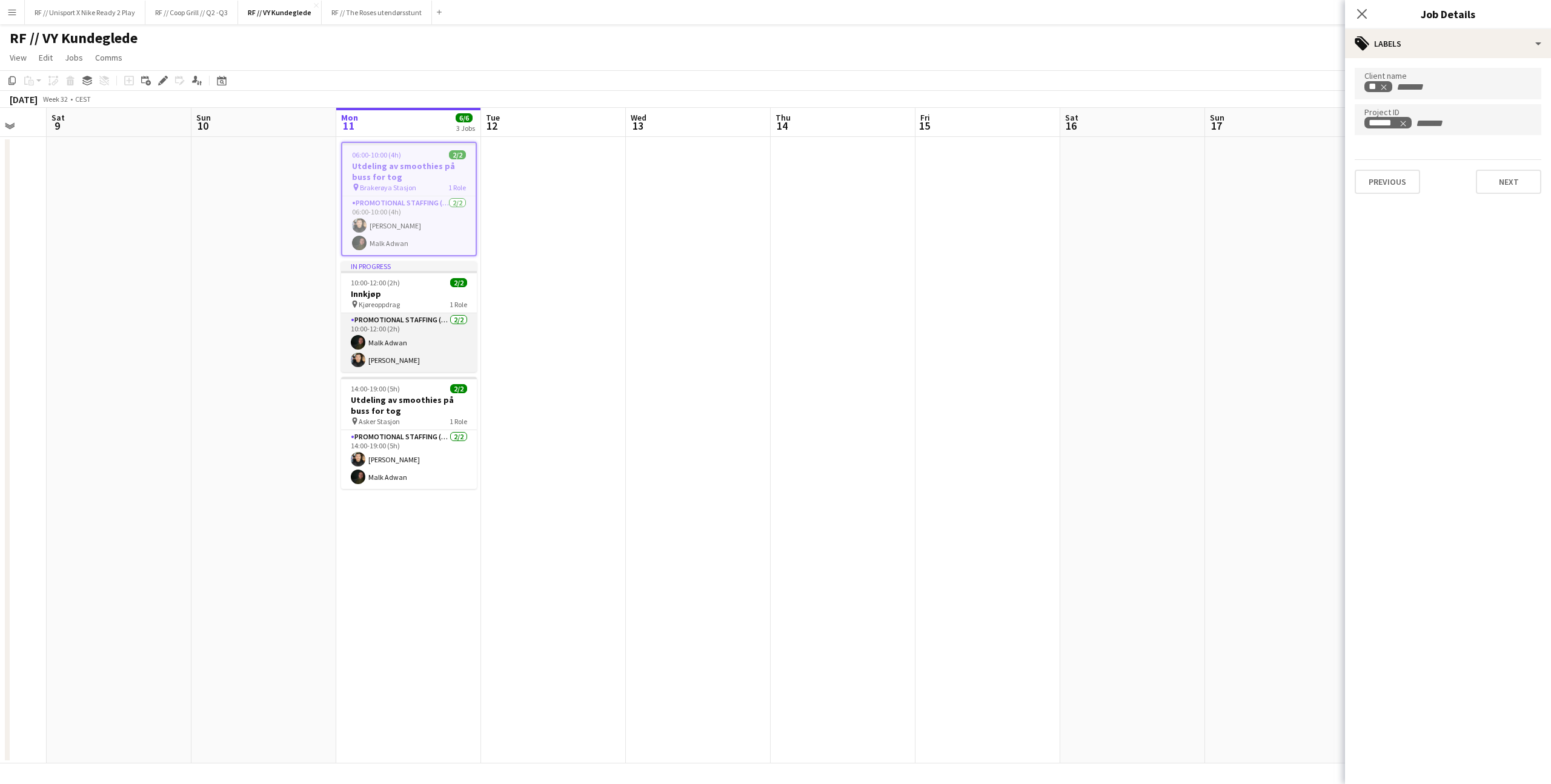
click at [418, 323] on app-card-role "Promotional Staffing (Sampling Staff) [DATE] 10:00-12:00 (2h) [PERSON_NAME] [PE…" at bounding box center [409, 343] width 136 height 58
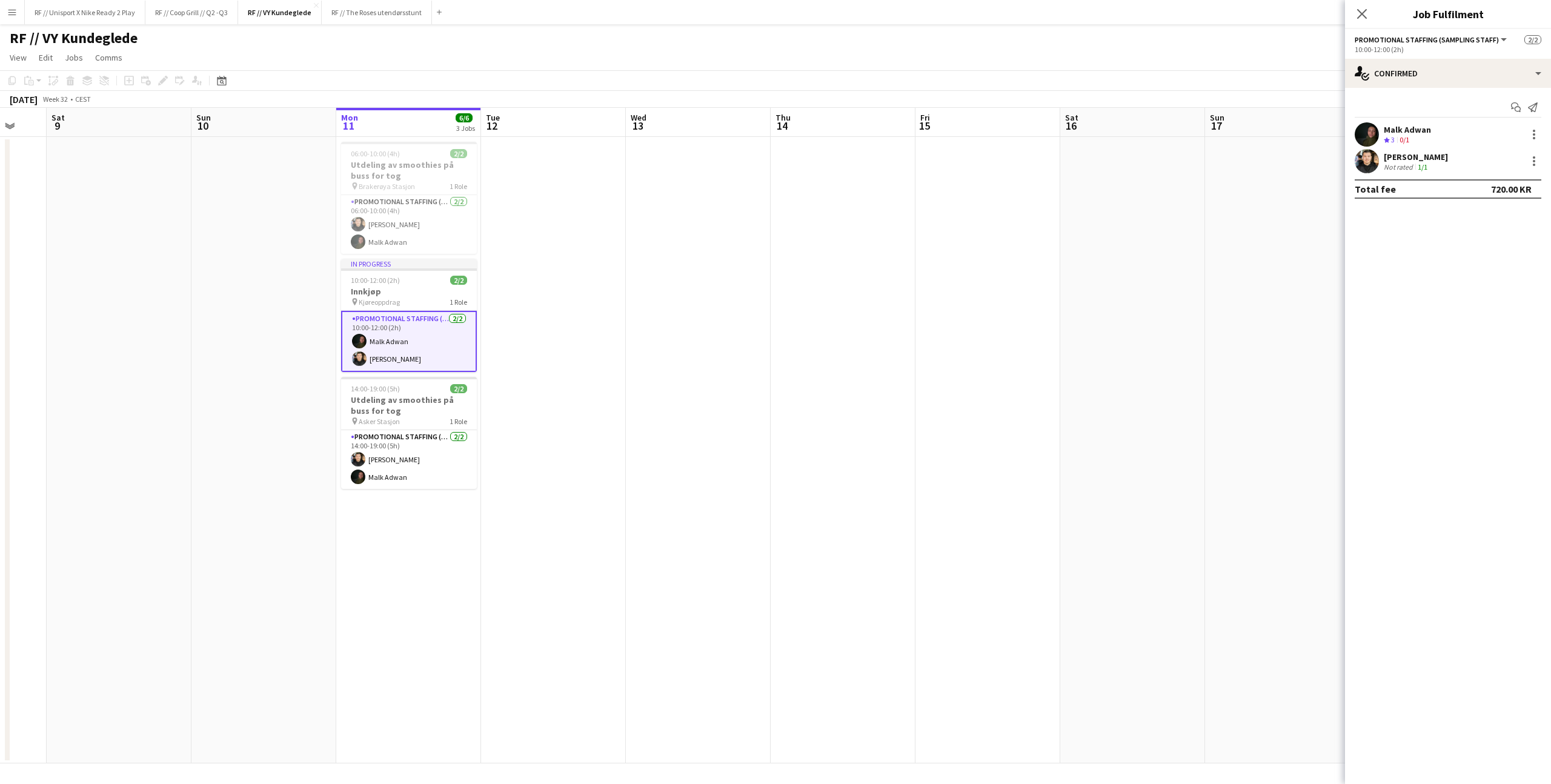
click at [1084, 291] on app-date-cell at bounding box center [1132, 450] width 144 height 626
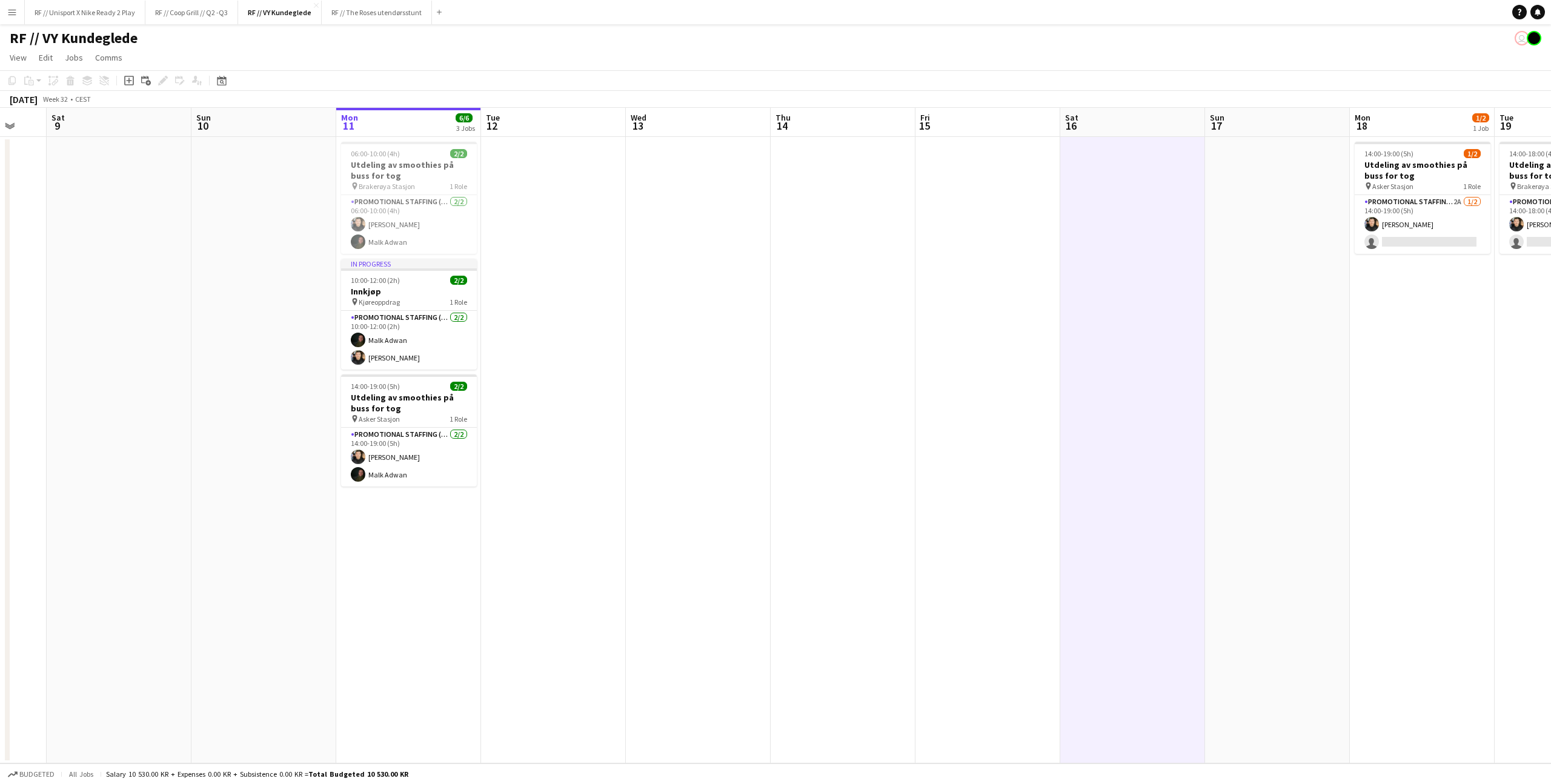
click at [1279, 300] on app-date-cell at bounding box center [1278, 450] width 144 height 626
